Goal: Task Accomplishment & Management: Complete application form

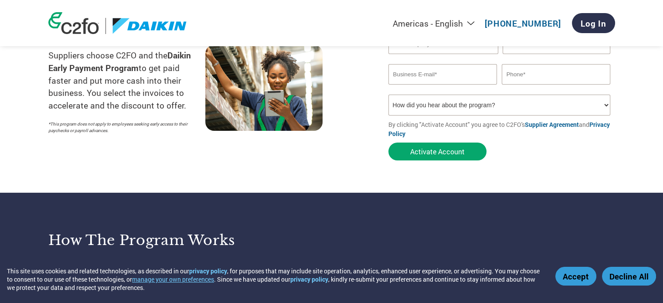
scroll to position [131, 0]
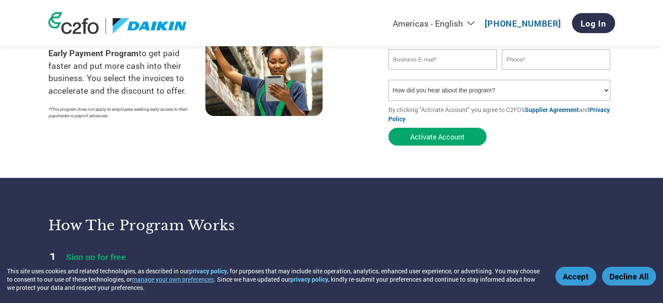
click at [577, 278] on button "Accept" at bounding box center [575, 276] width 41 height 19
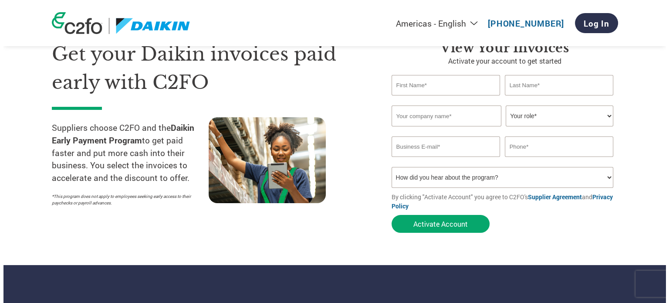
scroll to position [0, 0]
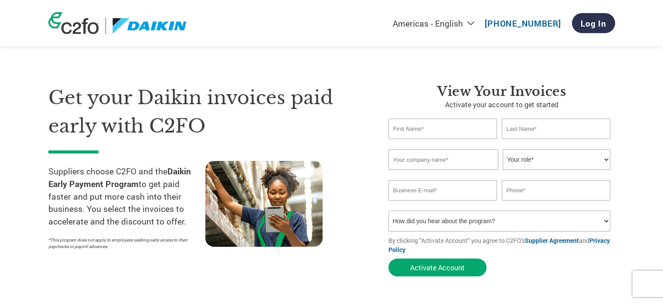
click at [436, 125] on input "text" at bounding box center [442, 128] width 109 height 20
type input "[PERSON_NAME]"
type input "kumar"
type input "RBC ENGINEERING"
click at [570, 162] on select "Your role* CFO Controller Credit Manager Finance Director Treasurer CEO Preside…" at bounding box center [556, 159] width 108 height 21
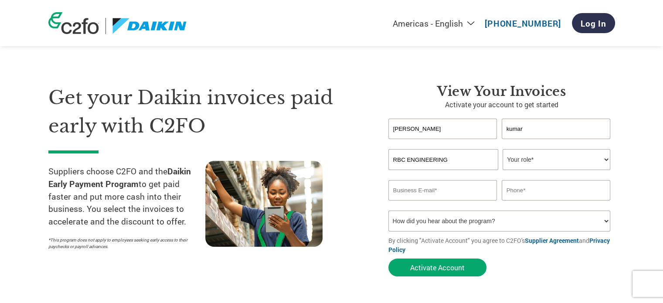
select select "OFFICE_MANAGER"
click at [502, 149] on select "Your role* CFO Controller Credit Manager Finance Director Treasurer CEO Preside…" at bounding box center [556, 159] width 108 height 21
click at [450, 190] on input "email" at bounding box center [442, 190] width 109 height 20
type input "[EMAIL_ADDRESS][DOMAIN_NAME]"
click at [509, 188] on input "07904184764" at bounding box center [555, 190] width 109 height 20
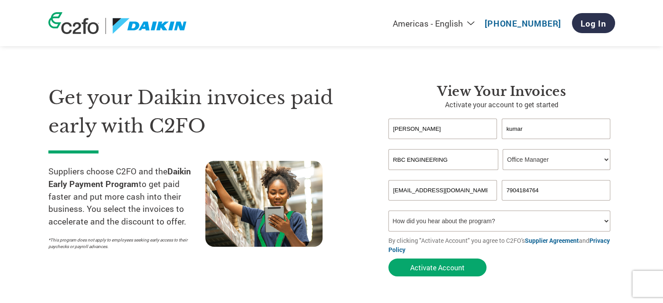
type input "7904184764"
click at [472, 224] on select "How did you hear about the program? Received a letter Email Social Media Online…" at bounding box center [499, 220] width 222 height 21
select select "Email"
click at [388, 210] on select "How did you hear about the program? Received a letter Email Social Media Online…" at bounding box center [499, 220] width 222 height 21
click at [528, 273] on form "[PERSON_NAME] first name or first name is too long Invalid last name or last na…" at bounding box center [501, 199] width 227 height 162
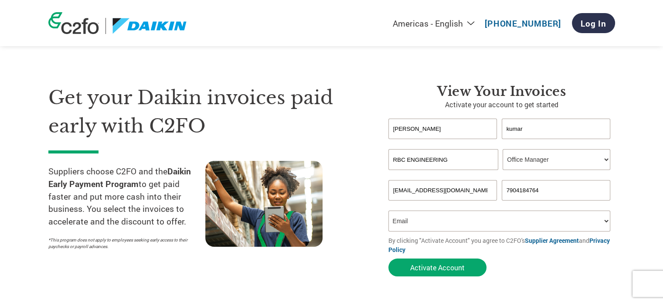
drag, startPoint x: 509, startPoint y: 129, endPoint x: 553, endPoint y: 113, distance: 47.1
click at [509, 129] on input "kumar" at bounding box center [555, 128] width 109 height 20
type input "[PERSON_NAME]"
click at [442, 268] on button "Activate Account" at bounding box center [437, 267] width 98 height 18
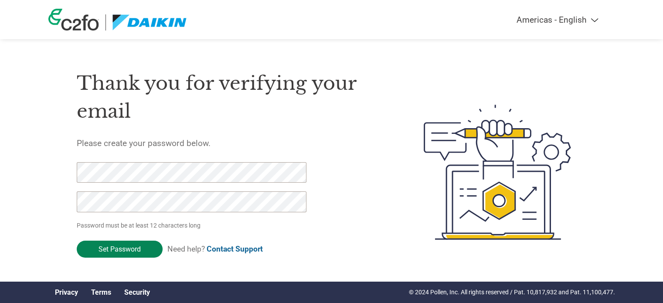
click at [129, 250] on input "Set Password" at bounding box center [120, 248] width 86 height 17
